Goal: Task Accomplishment & Management: Use online tool/utility

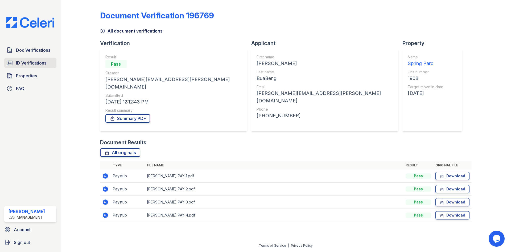
click at [45, 66] on span "ID Verifications" at bounding box center [31, 63] width 30 height 6
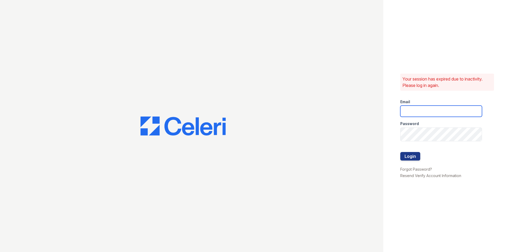
type input "[DOMAIN_NAME][EMAIL_ADDRESS][DOMAIN_NAME]"
click at [420, 158] on button "Login" at bounding box center [410, 156] width 20 height 9
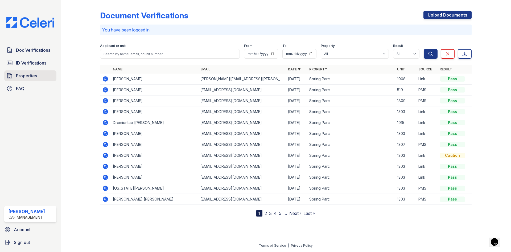
click at [33, 81] on link "Properties" at bounding box center [30, 75] width 52 height 11
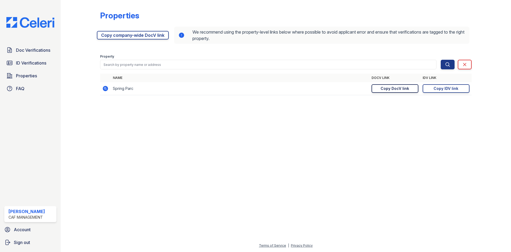
click at [381, 91] on div "Copy DocV link" at bounding box center [395, 88] width 28 height 5
click at [441, 82] on th "IDV Link" at bounding box center [446, 77] width 51 height 9
click at [440, 91] on div "Copy IDV link" at bounding box center [446, 88] width 25 height 5
click at [381, 91] on div "Copy DocV link" at bounding box center [395, 88] width 28 height 5
click at [442, 91] on div "Copy IDV link" at bounding box center [446, 88] width 25 height 5
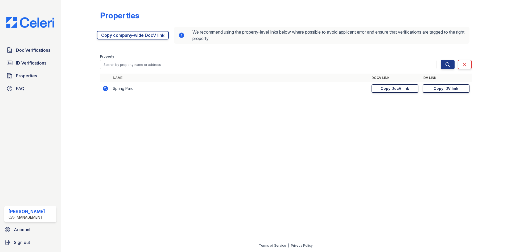
click at [381, 91] on div "Copy DocV link" at bounding box center [395, 88] width 28 height 5
click at [434, 91] on div "Copy IDV link" at bounding box center [446, 88] width 25 height 5
